Goal: Information Seeking & Learning: Check status

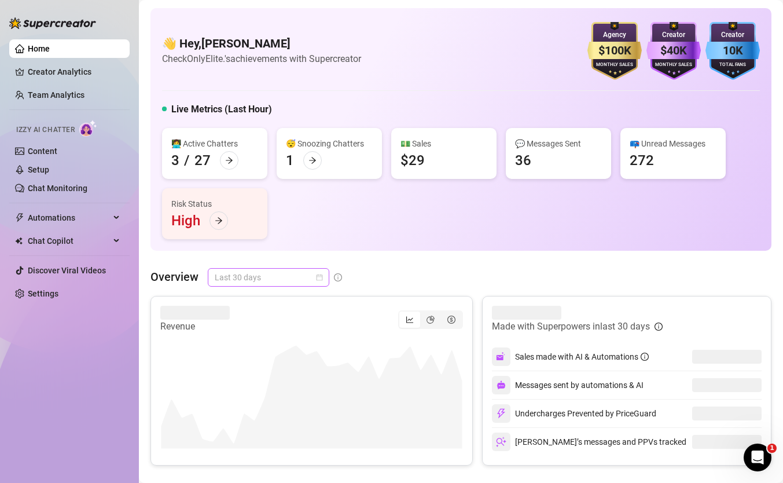
click at [251, 271] on span "Last 30 days" at bounding box center [269, 276] width 108 height 17
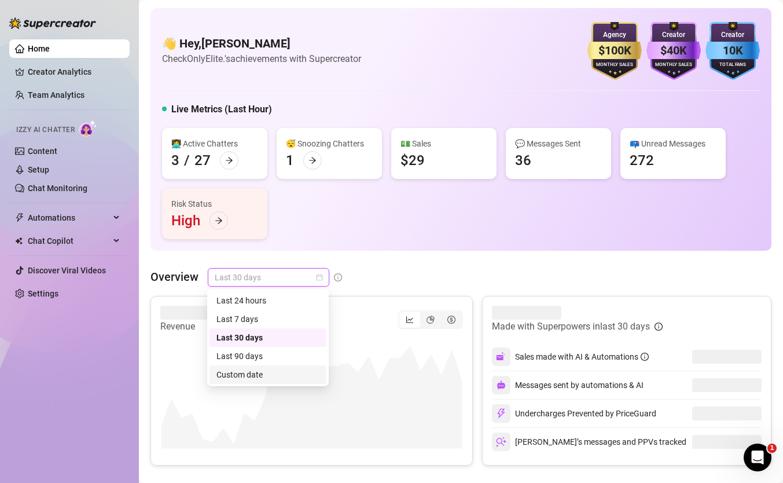
click at [283, 377] on div "Custom date" at bounding box center [267, 374] width 103 height 13
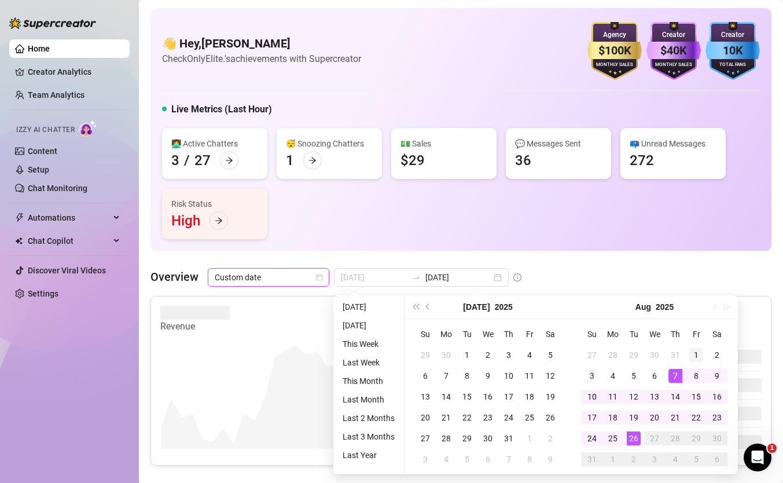
type input "[DATE]"
click at [700, 354] on div "1" at bounding box center [696, 355] width 14 height 14
type input "[DATE]"
click at [637, 439] on div "26" at bounding box center [634, 438] width 14 height 14
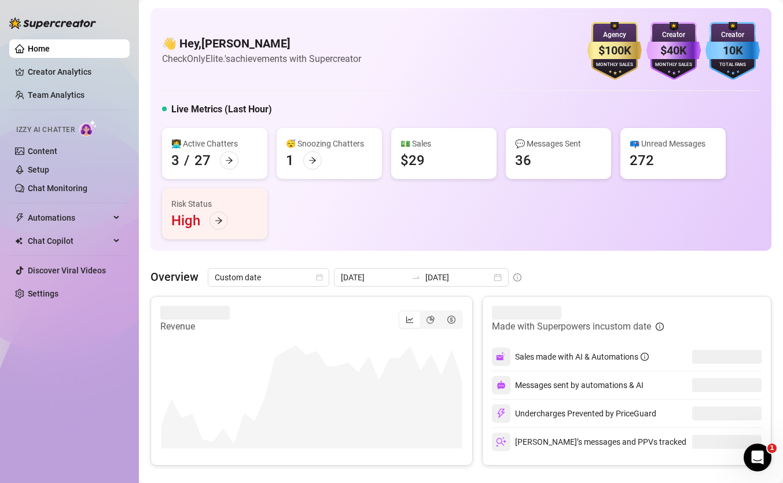
click at [446, 351] on canvas at bounding box center [311, 391] width 303 height 116
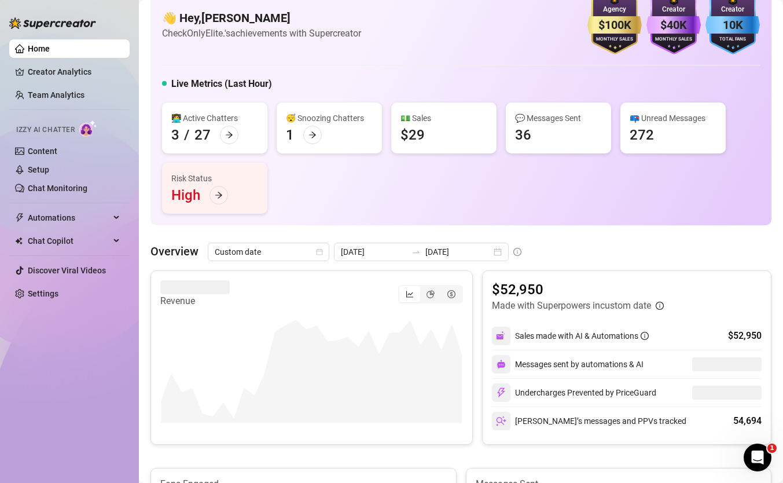
scroll to position [28, 0]
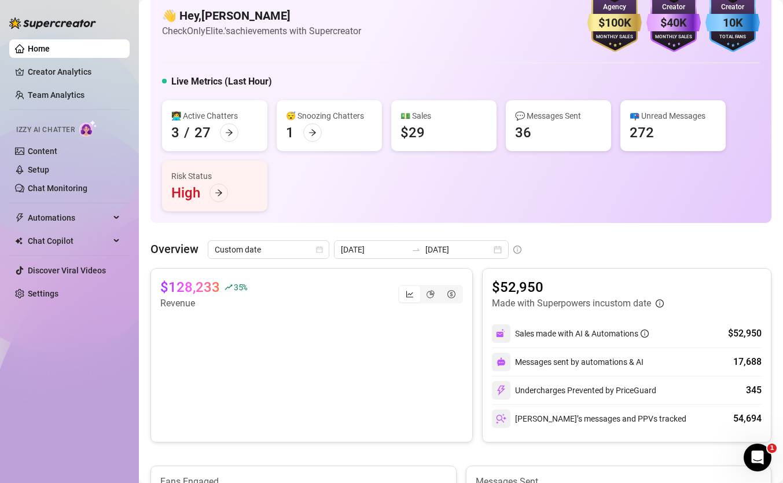
click at [424, 303] on div "segmented control" at bounding box center [430, 294] width 65 height 19
click at [426, 299] on div "segmented control" at bounding box center [430, 294] width 21 height 16
click at [423, 288] on input "segmented control" at bounding box center [423, 288] width 0 height 0
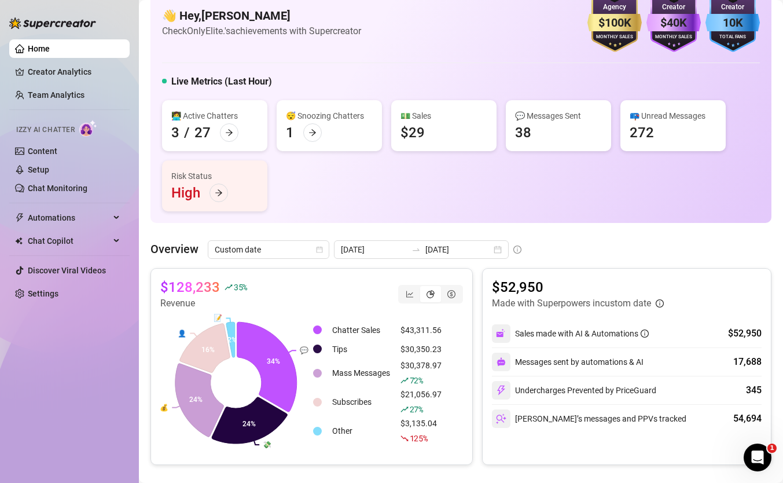
click at [417, 281] on div "$128,233 35 % Revenue" at bounding box center [311, 294] width 303 height 32
click at [411, 288] on div "segmented control" at bounding box center [409, 294] width 21 height 16
click at [402, 288] on input "segmented control" at bounding box center [402, 288] width 0 height 0
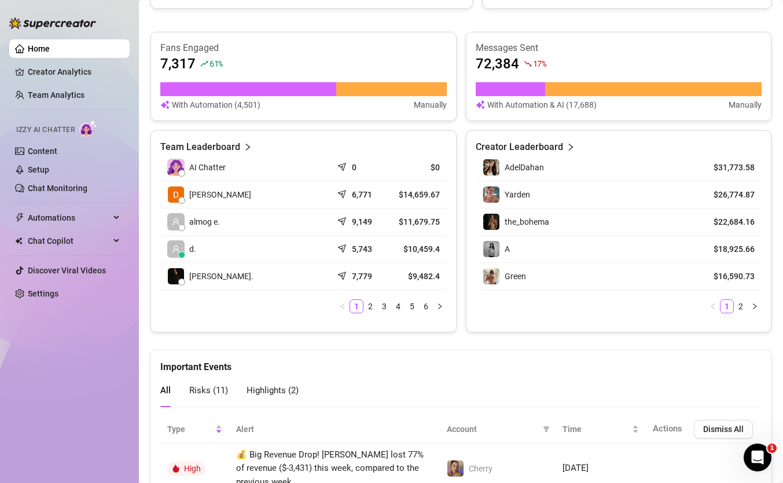
scroll to position [449, 0]
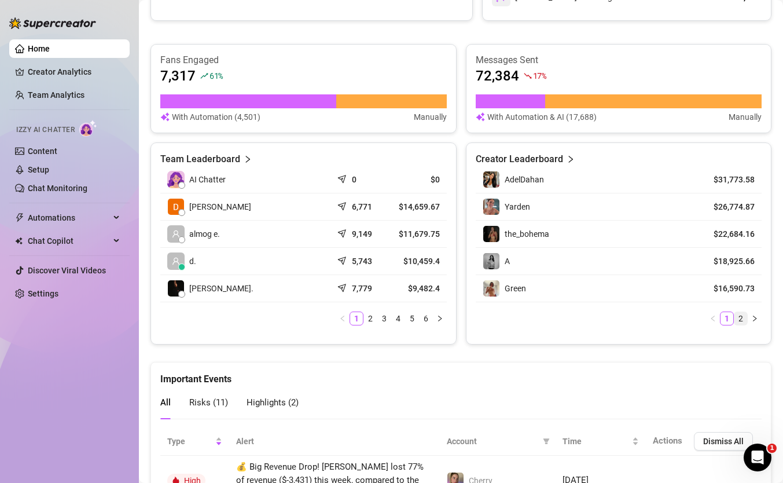
click at [738, 319] on link "2" at bounding box center [740, 318] width 13 height 13
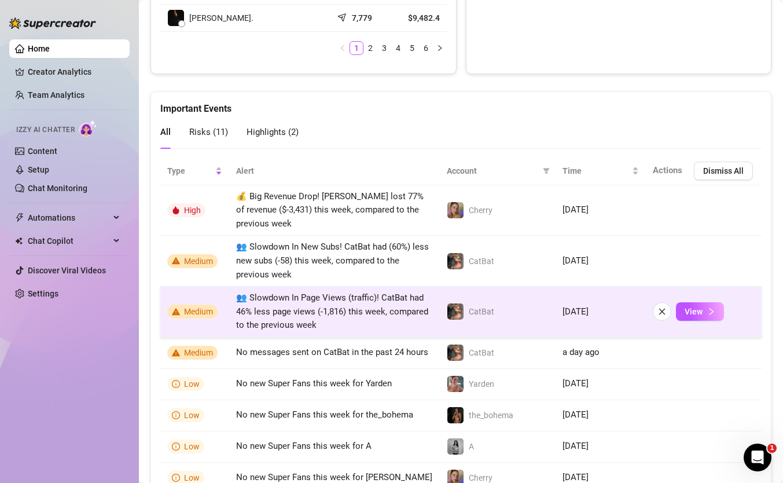
scroll to position [722, 0]
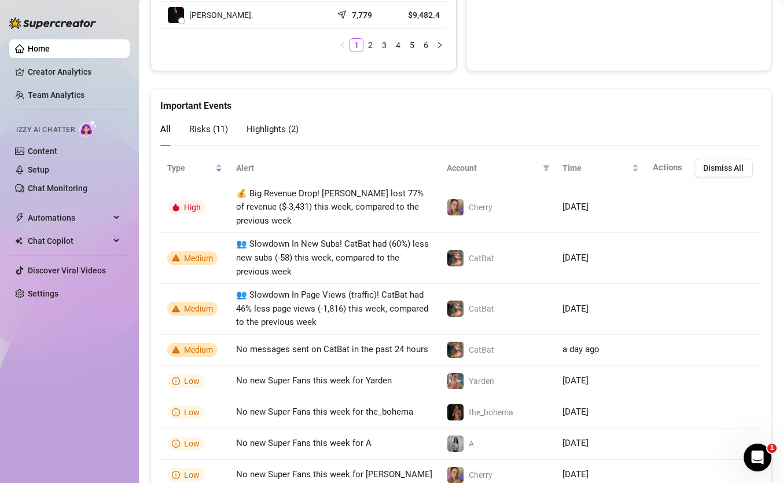
click at [267, 123] on div "Highlights ( 2 )" at bounding box center [272, 129] width 52 height 14
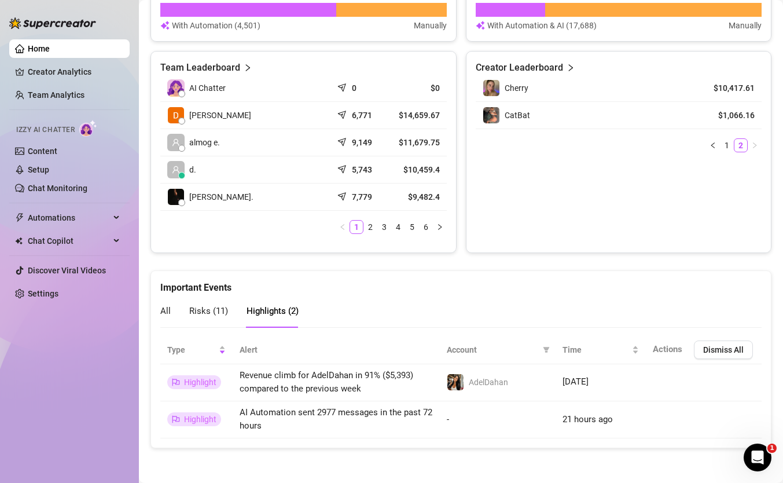
scroll to position [540, 0]
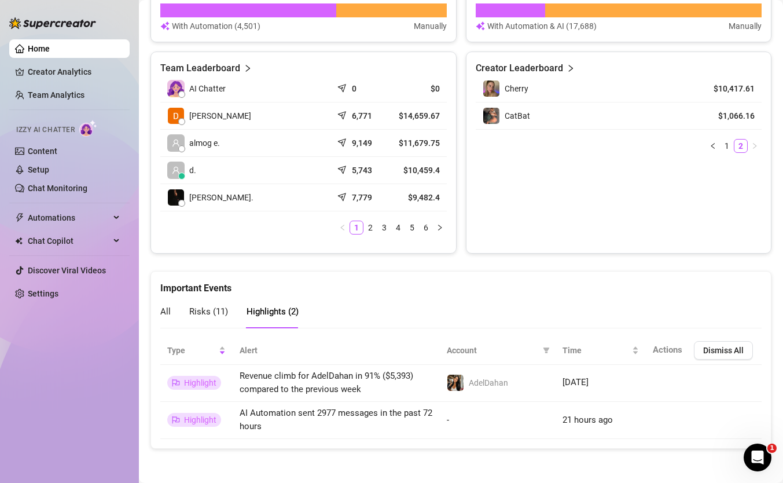
click at [176, 296] on div "All Risks ( 11 ) Highlights ( 2 )" at bounding box center [229, 311] width 138 height 33
click at [171, 310] on div "All Risks ( 11 ) Highlights ( 2 )" at bounding box center [229, 311] width 138 height 33
click at [161, 315] on span "All" at bounding box center [165, 311] width 10 height 10
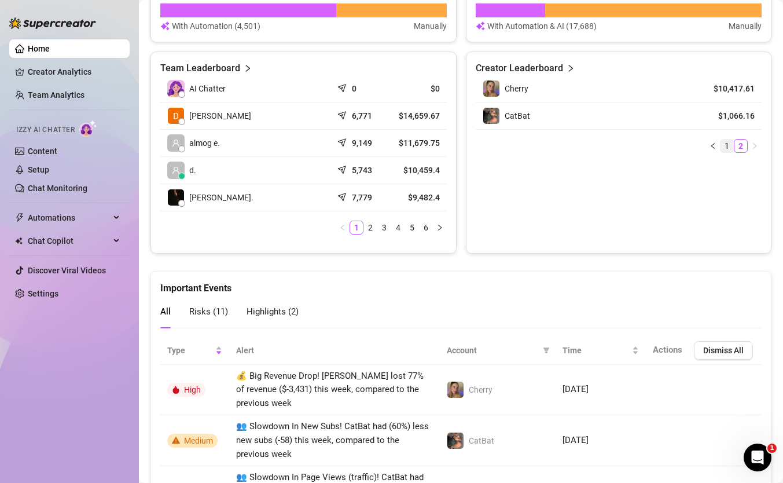
click at [721, 149] on link "1" at bounding box center [726, 145] width 13 height 13
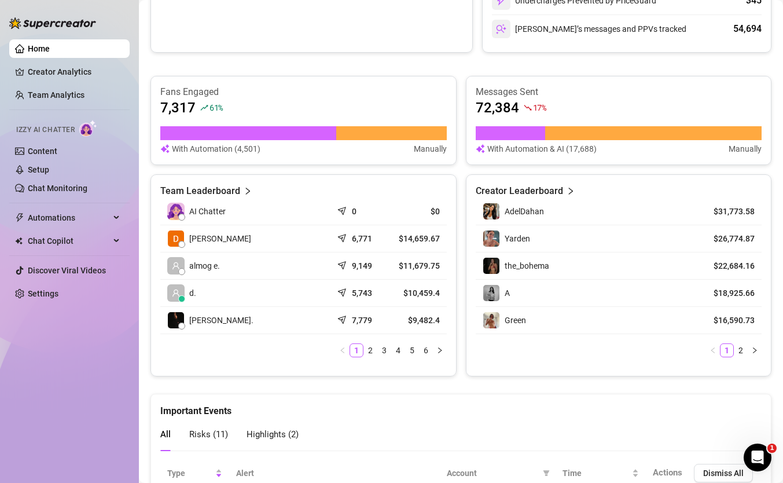
scroll to position [434, 0]
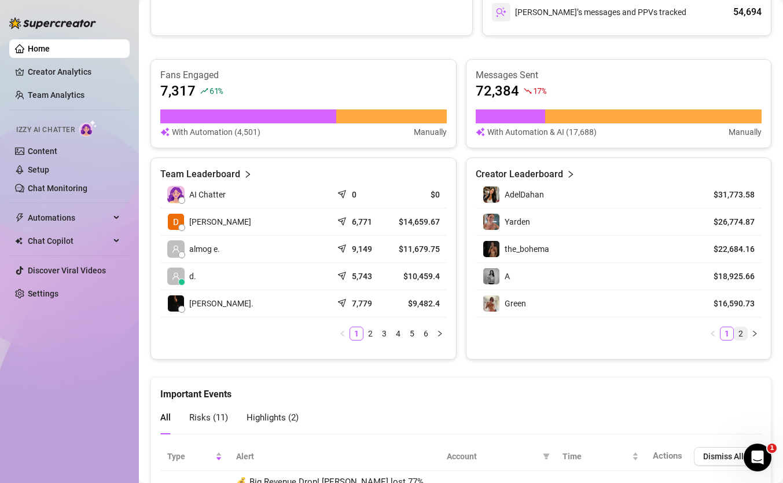
click at [741, 329] on link "2" at bounding box center [740, 333] width 13 height 13
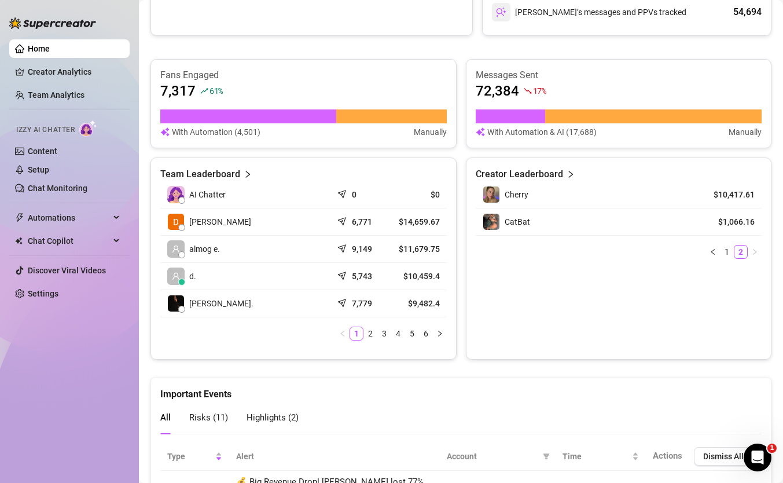
click at [667, 223] on div "CatBat" at bounding box center [586, 221] width 206 height 17
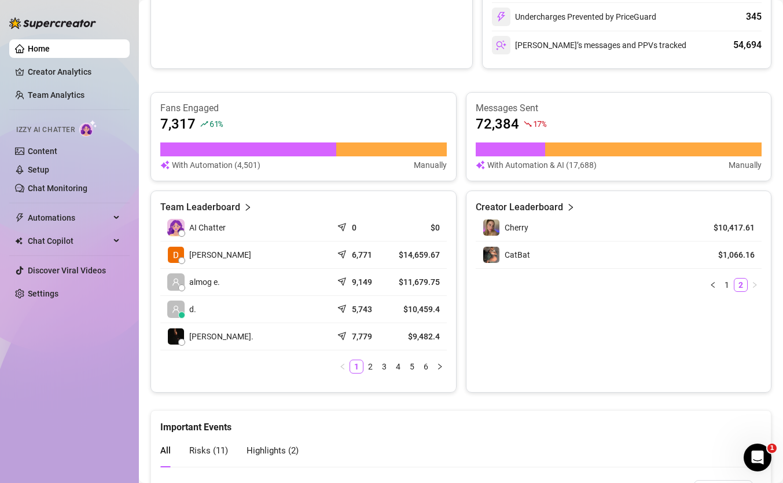
scroll to position [393, 0]
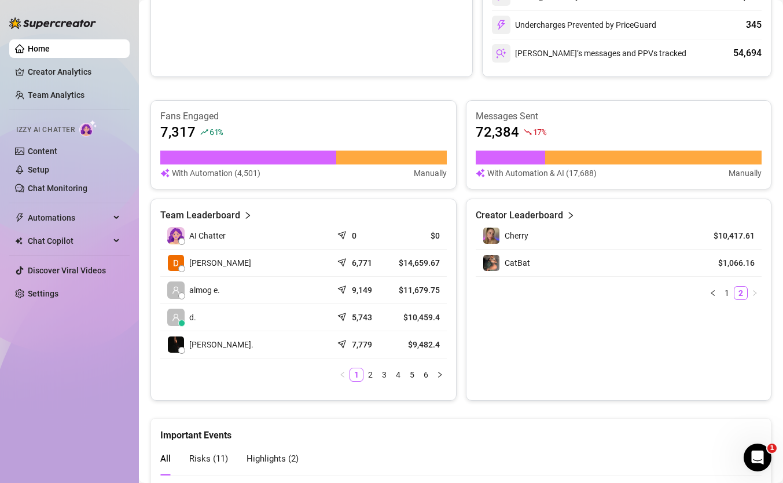
click at [727, 231] on article "$10,417.61" at bounding box center [728, 236] width 53 height 12
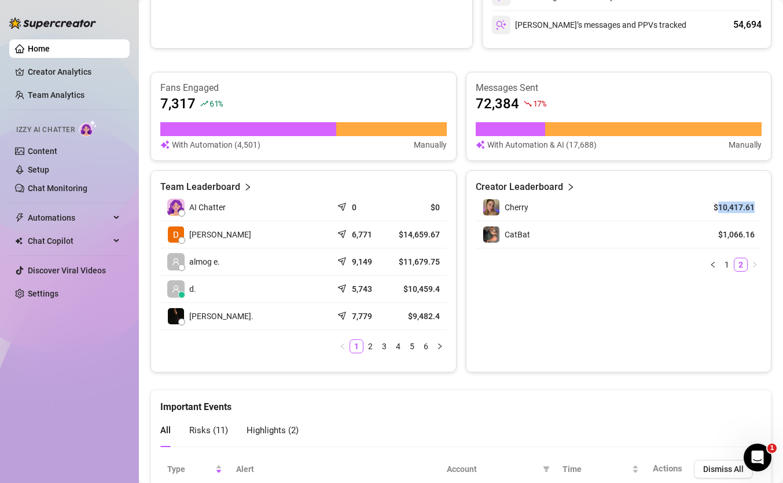
scroll to position [430, 0]
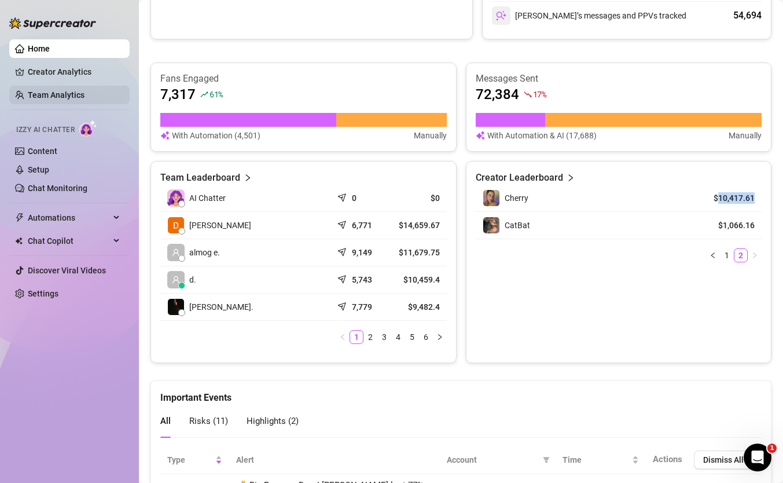
click at [84, 90] on link "Team Analytics" at bounding box center [56, 94] width 57 height 9
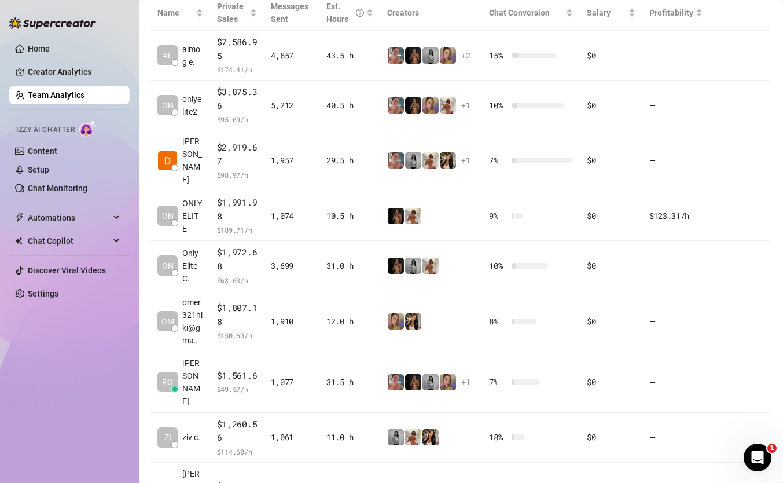
scroll to position [182, 0]
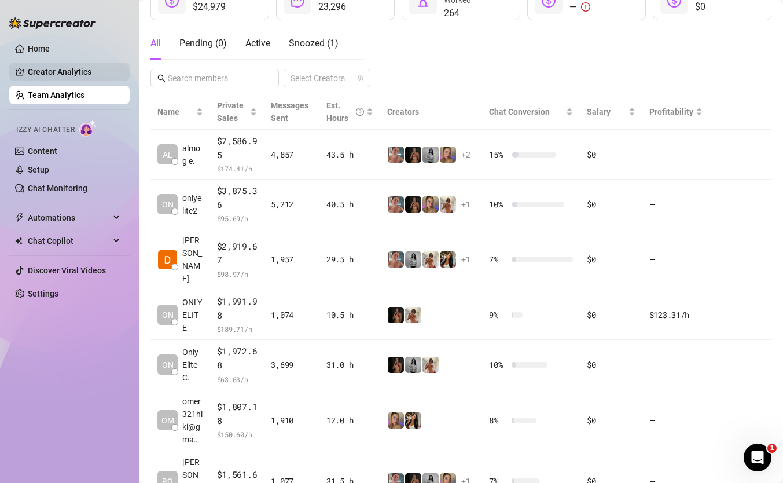
click at [90, 75] on link "Creator Analytics" at bounding box center [74, 71] width 93 height 19
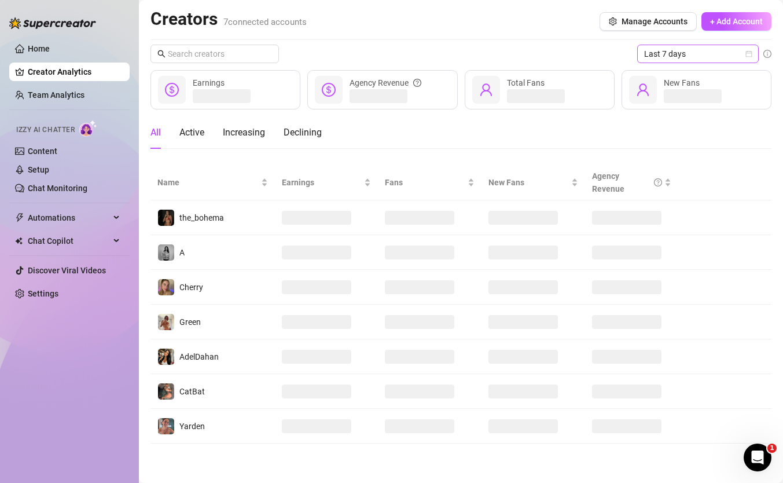
click at [722, 57] on span "Last 7 days" at bounding box center [698, 53] width 108 height 17
